Goal: Task Accomplishment & Management: Use online tool/utility

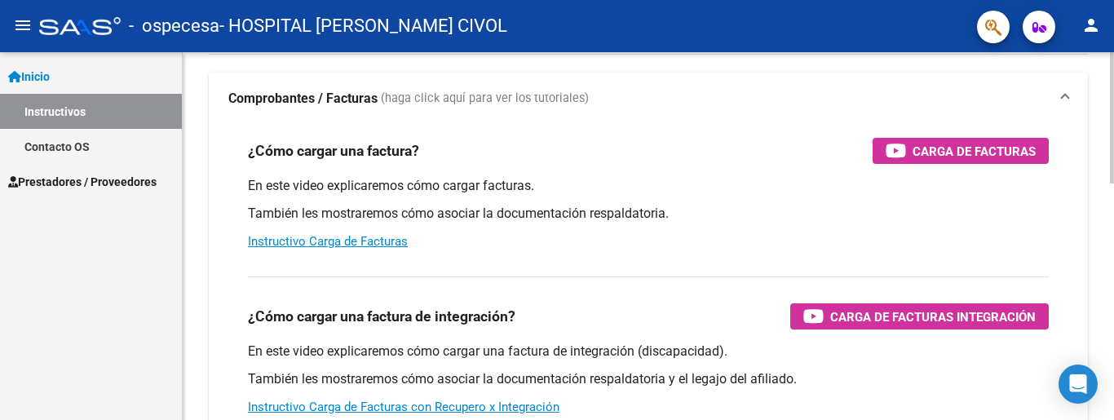
scroll to position [196, 0]
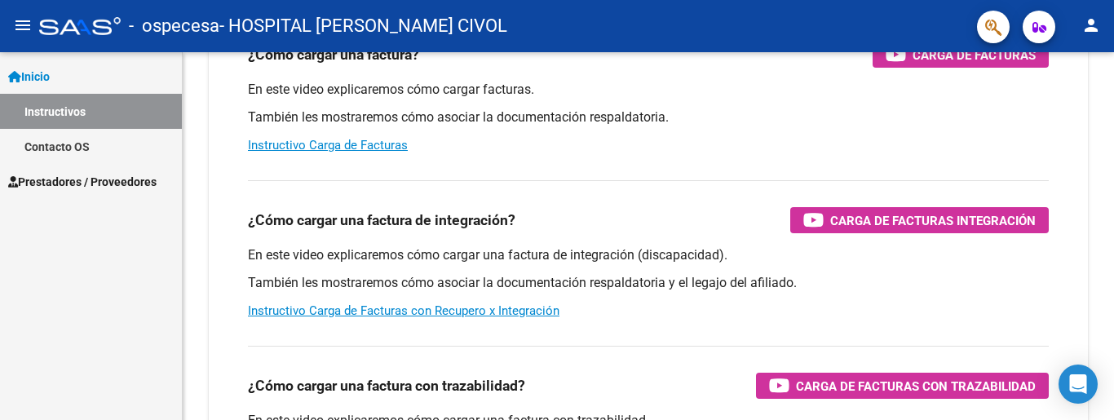
click at [80, 182] on span "Prestadores / Proveedores" at bounding box center [82, 182] width 148 height 18
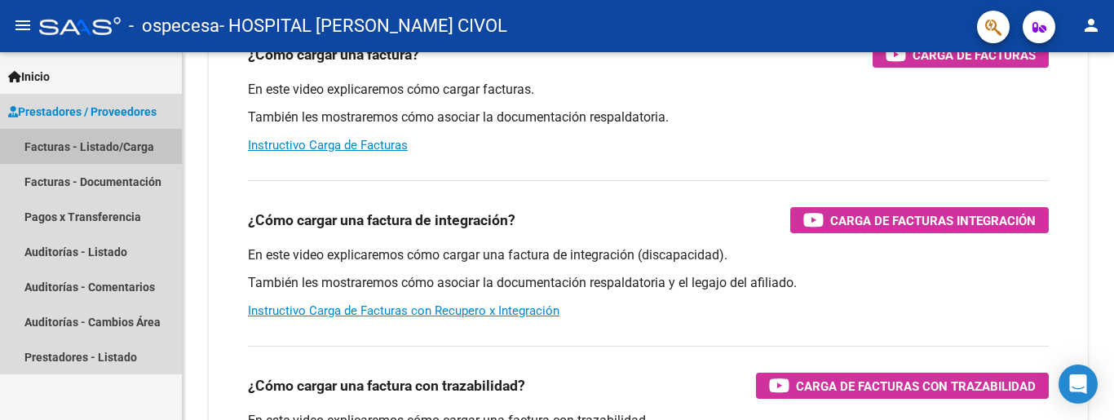
click at [71, 148] on link "Facturas - Listado/Carga" at bounding box center [91, 146] width 182 height 35
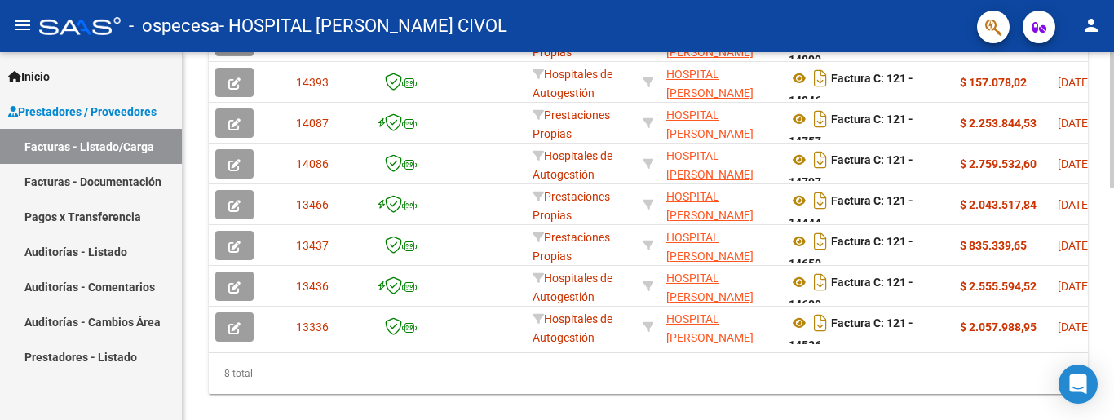
scroll to position [392, 0]
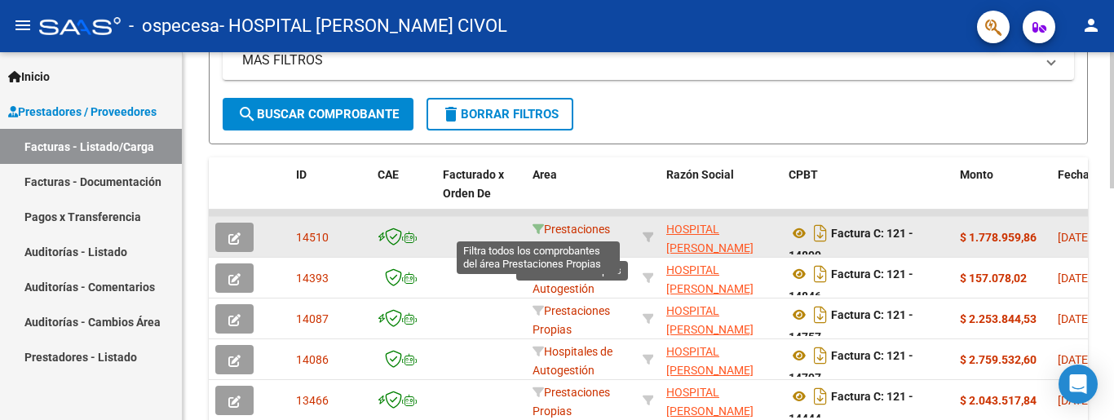
click at [537, 230] on icon at bounding box center [538, 229] width 11 height 11
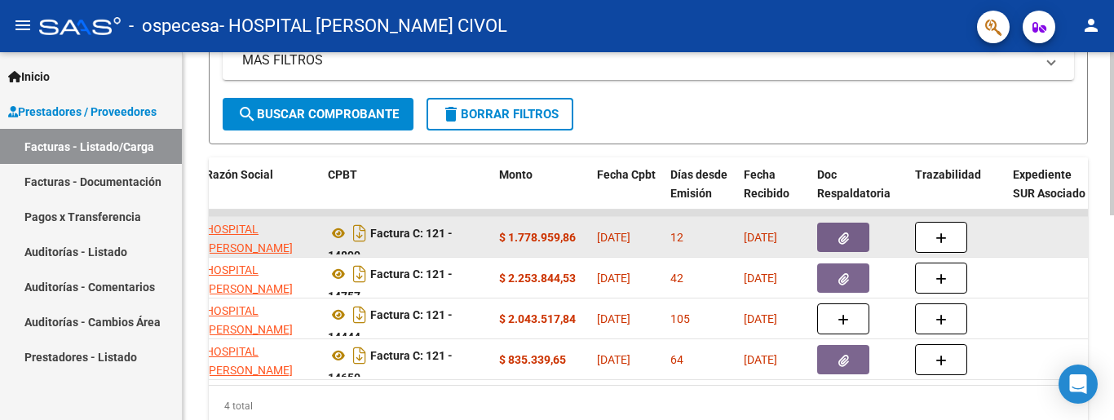
scroll to position [0, 443]
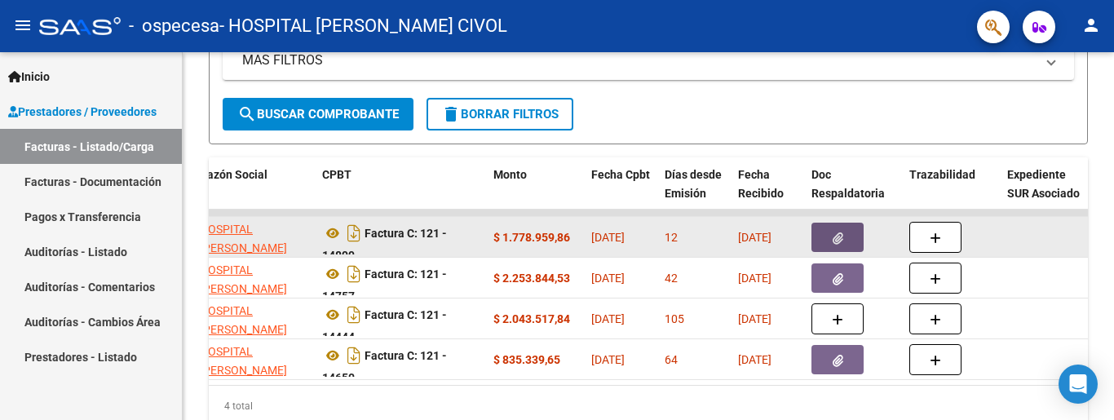
click at [837, 238] on icon "button" at bounding box center [838, 238] width 11 height 12
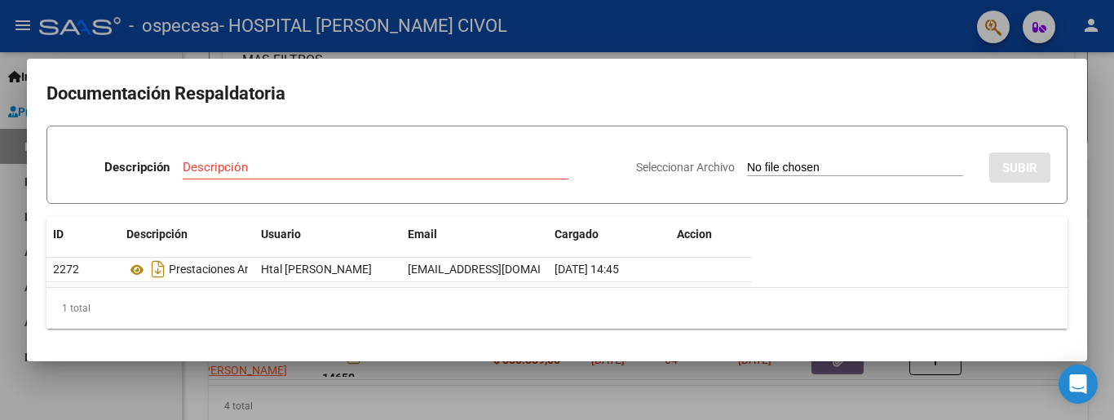
click at [1075, 50] on div at bounding box center [557, 210] width 1114 height 420
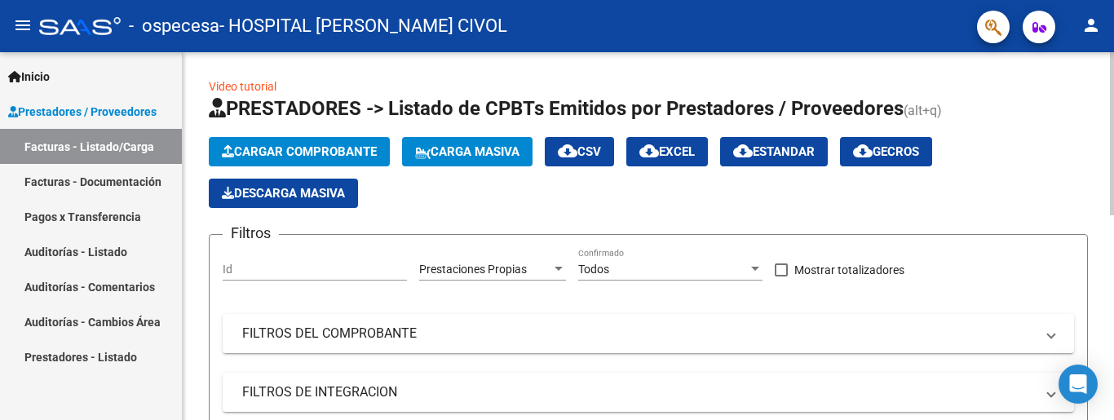
scroll to position [0, 0]
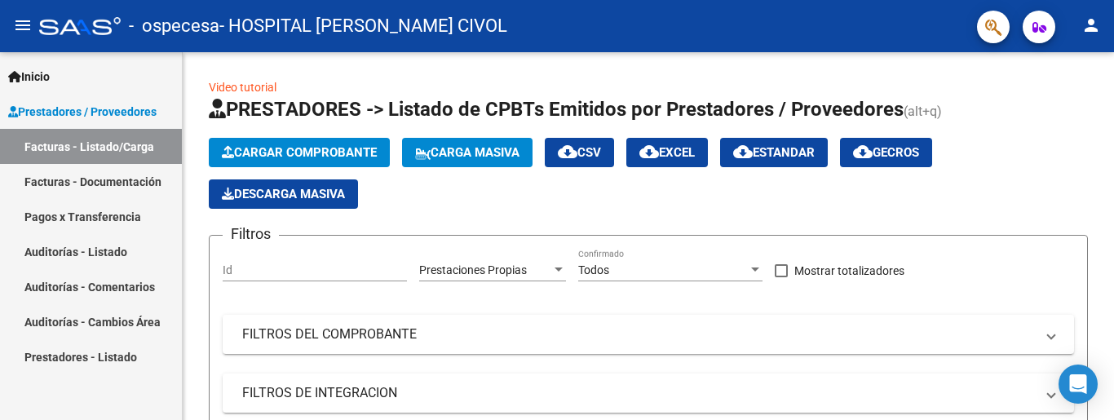
click at [1088, 26] on mat-icon "person" at bounding box center [1092, 25] width 20 height 20
click at [283, 153] on div at bounding box center [557, 210] width 1114 height 420
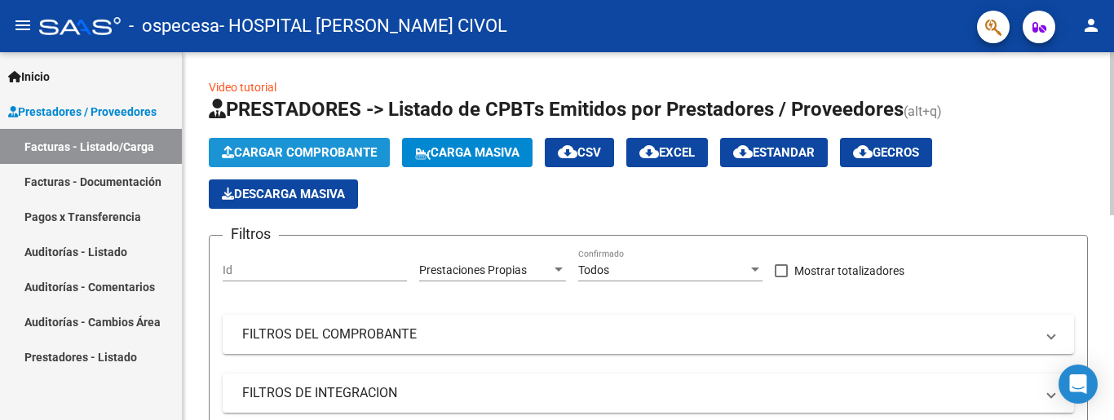
click at [281, 153] on span "Cargar Comprobante" at bounding box center [299, 152] width 155 height 15
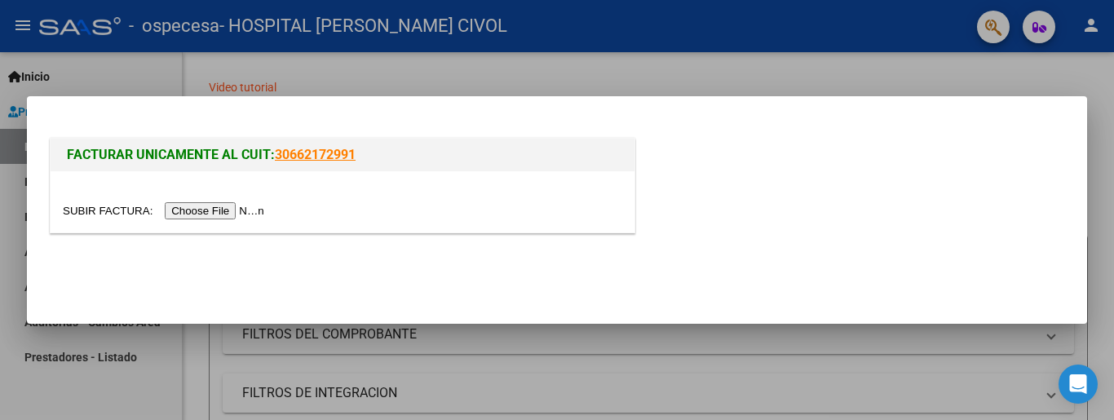
click at [1078, 104] on mat-dialog-container "FACTURAR UNICAMENTE AL CUIT: 30662172991" at bounding box center [557, 210] width 1060 height 228
